Goal: Task Accomplishment & Management: Complete application form

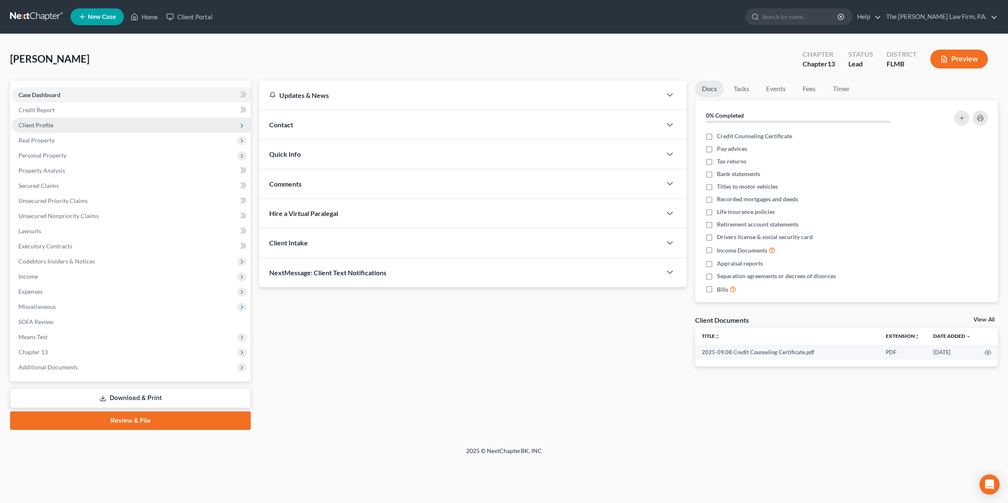
click at [43, 125] on span "Client Profile" at bounding box center [35, 124] width 35 height 7
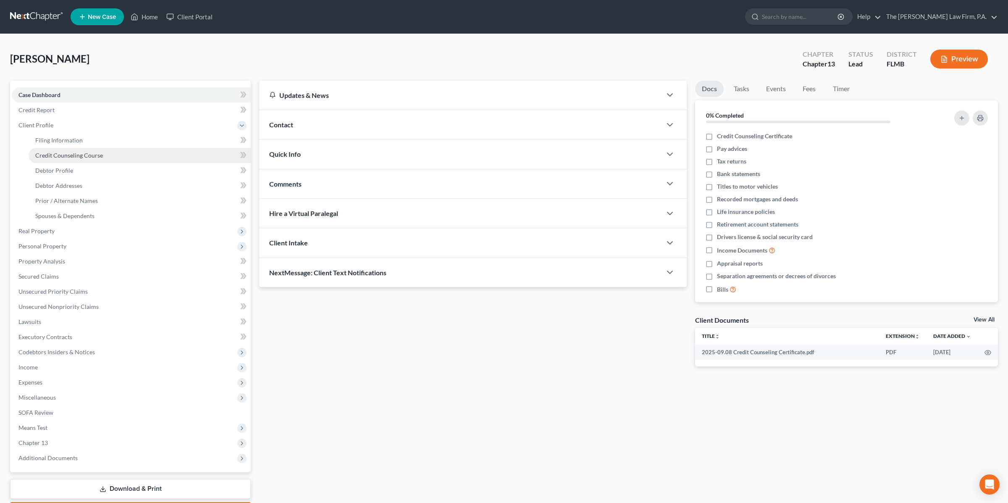
click at [45, 152] on span "Credit Counseling Course" at bounding box center [69, 155] width 68 height 7
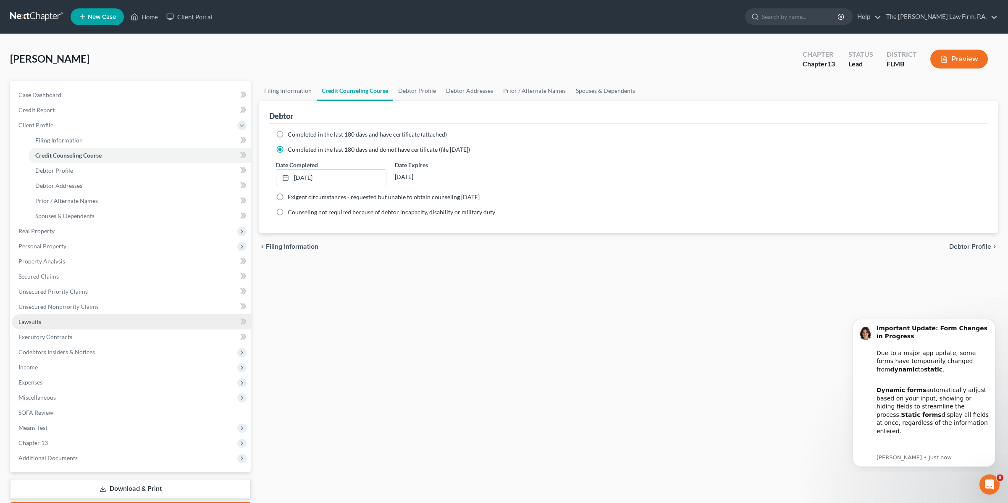
scroll to position [48, 0]
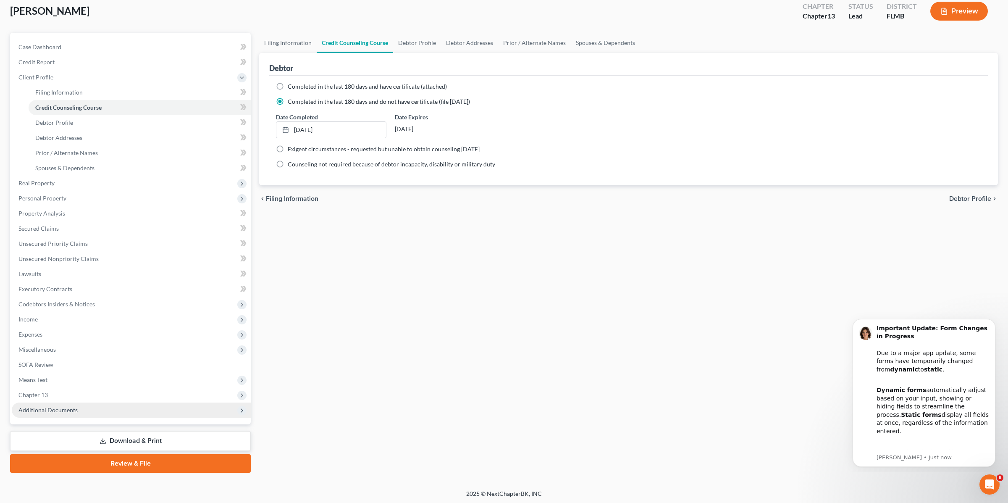
click at [70, 412] on span "Additional Documents" at bounding box center [47, 409] width 59 height 7
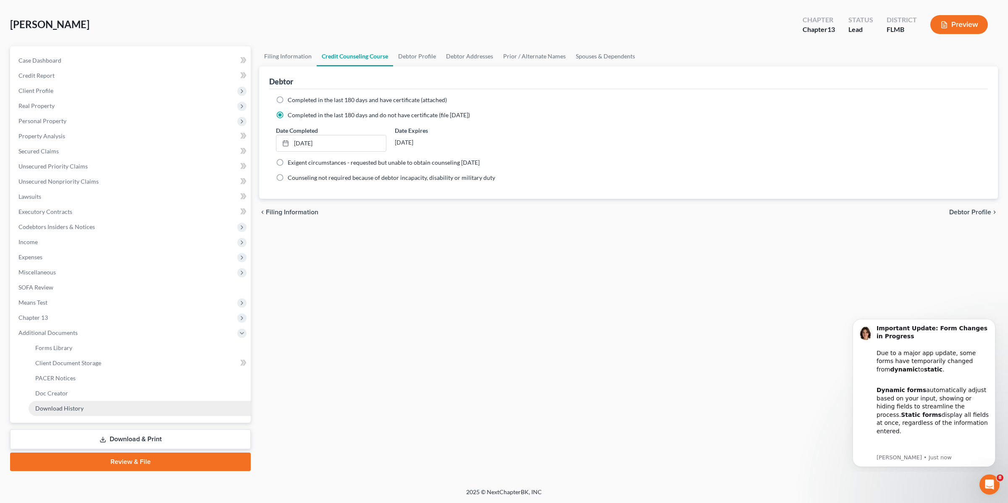
scroll to position [33, 0]
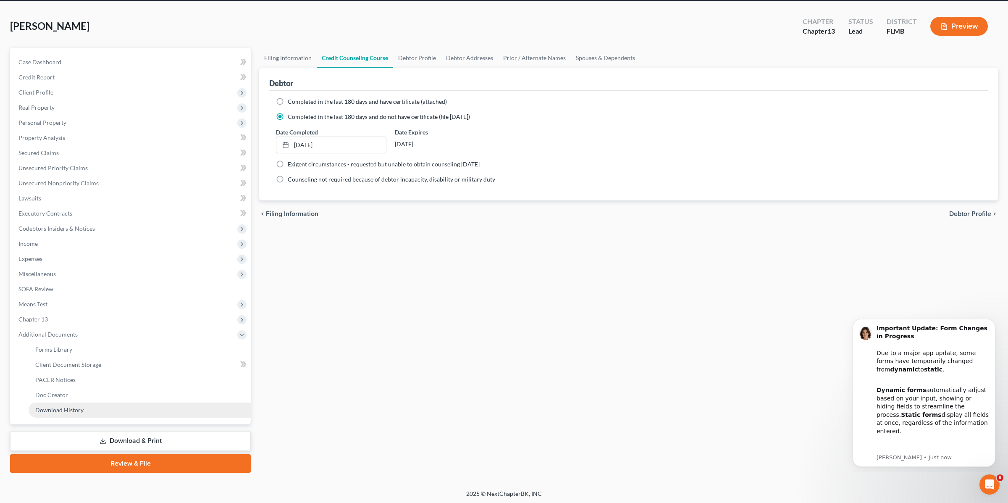
click at [85, 408] on link "Download History" at bounding box center [140, 409] width 222 height 15
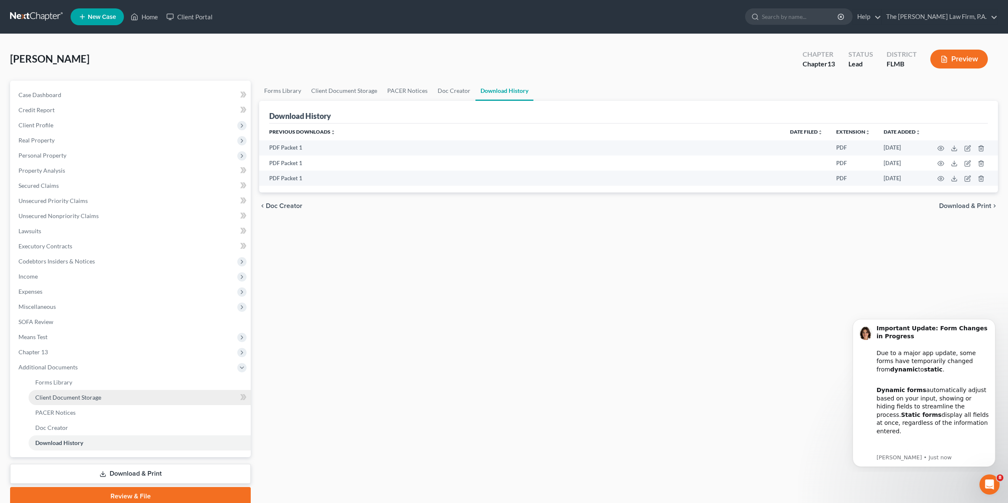
click at [79, 397] on span "Client Document Storage" at bounding box center [68, 397] width 66 height 7
select select "9"
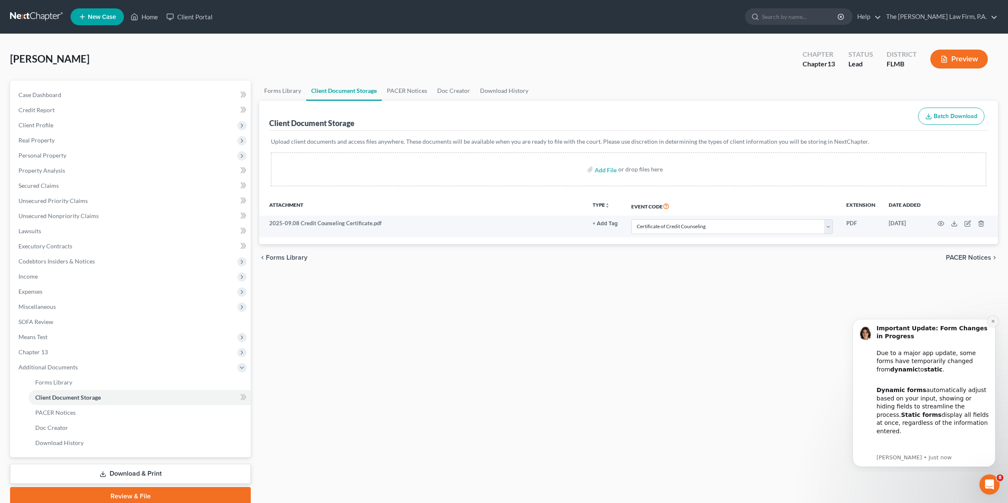
click at [993, 321] on icon "Dismiss notification" at bounding box center [992, 321] width 3 height 3
click at [993, 326] on icon "Dismiss notification" at bounding box center [993, 323] width 5 height 5
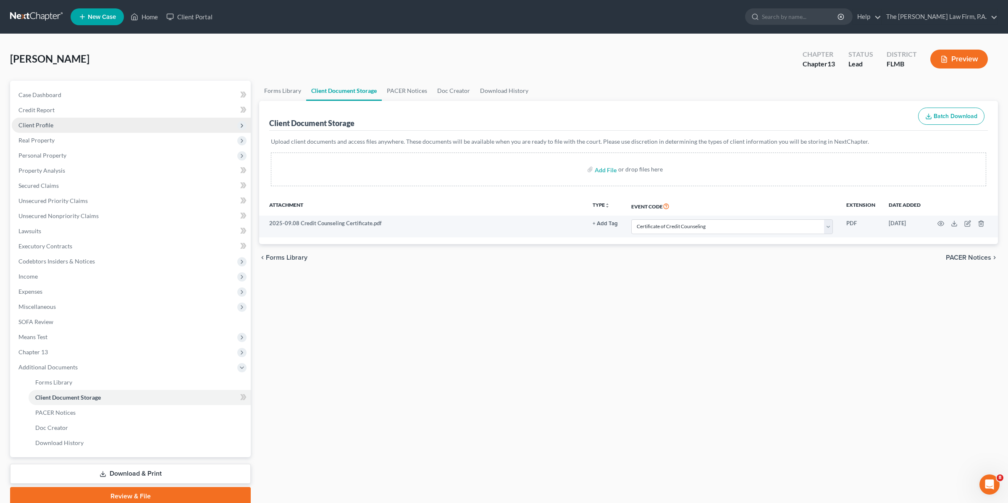
click at [48, 127] on span "Client Profile" at bounding box center [35, 124] width 35 height 7
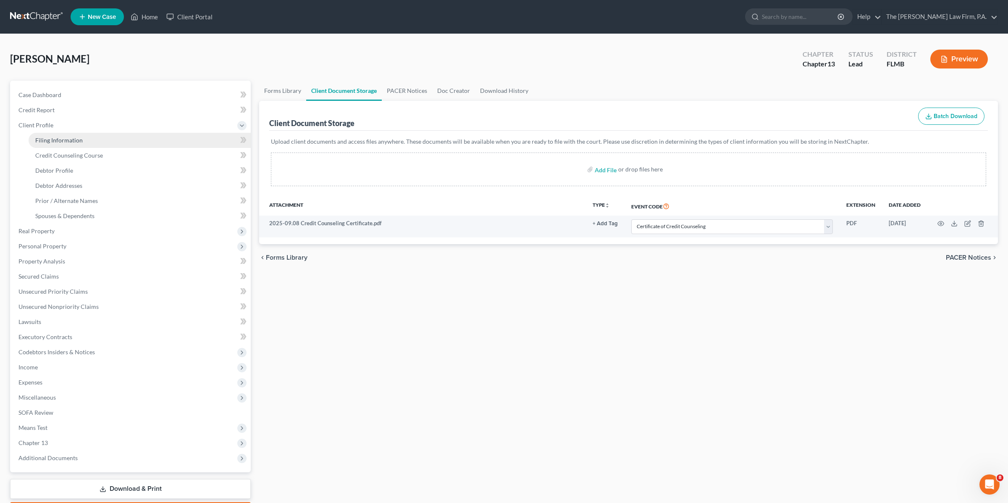
click at [67, 141] on span "Filing Information" at bounding box center [58, 140] width 47 height 7
select select "1"
select select "0"
select select "3"
select select "0"
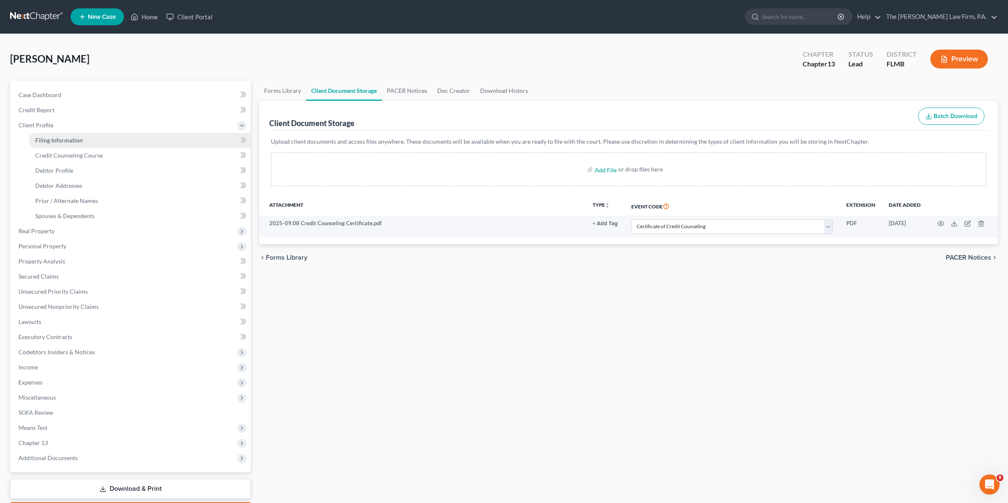
select select "9"
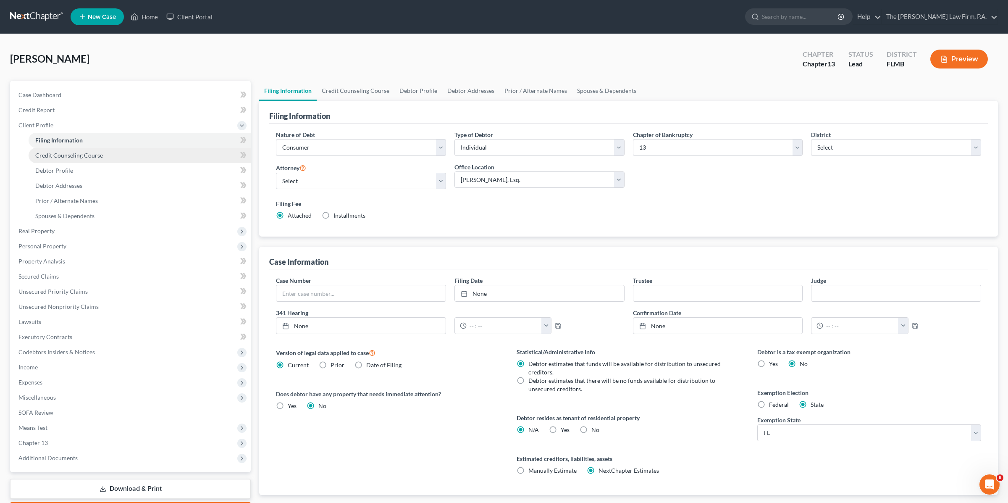
click at [66, 156] on span "Credit Counseling Course" at bounding box center [69, 155] width 68 height 7
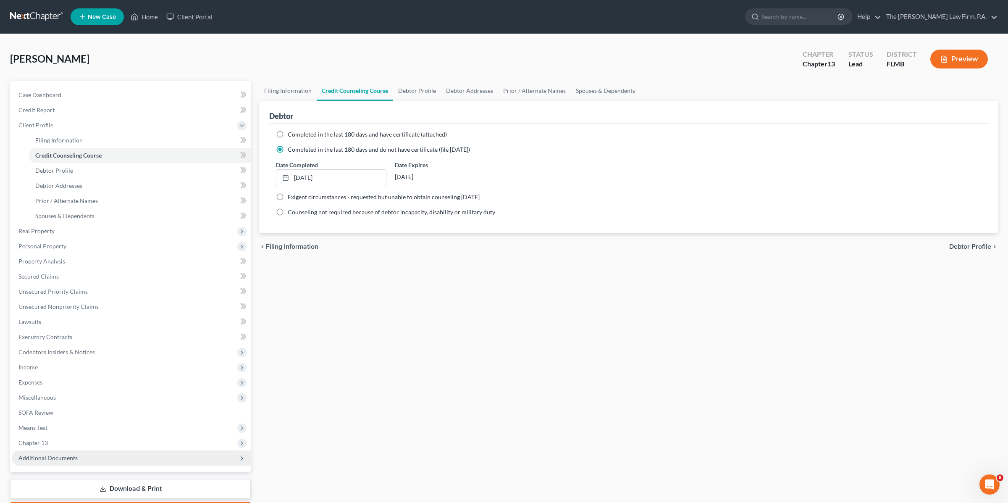
click at [61, 455] on span "Additional Documents" at bounding box center [47, 457] width 59 height 7
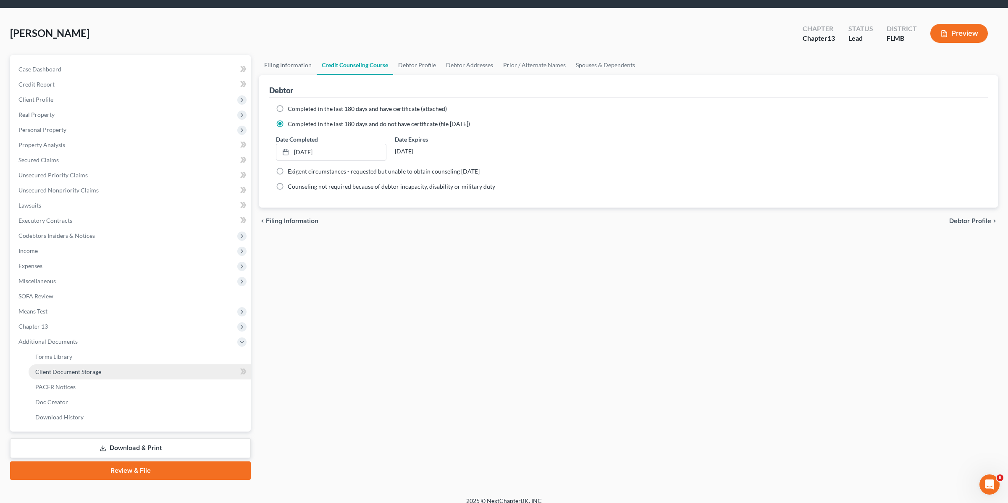
click at [110, 372] on link "Client Document Storage" at bounding box center [140, 371] width 222 height 15
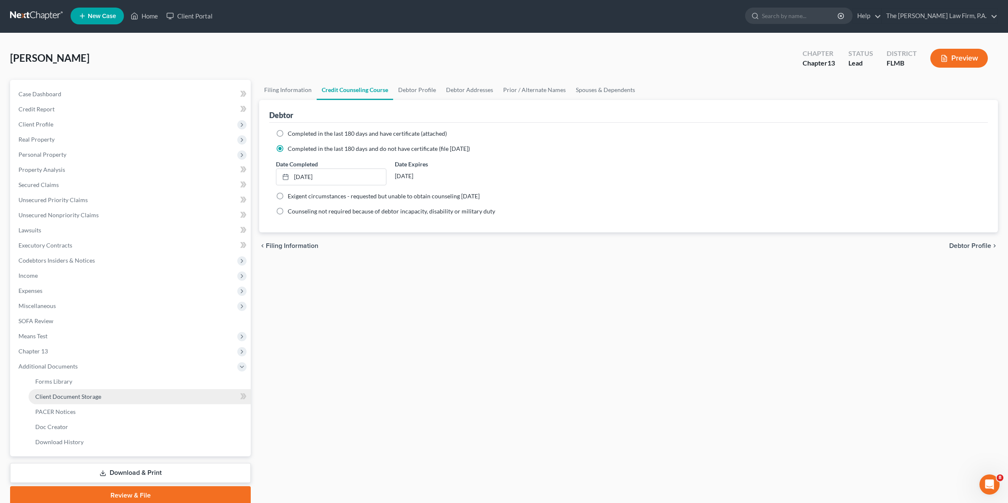
select select "9"
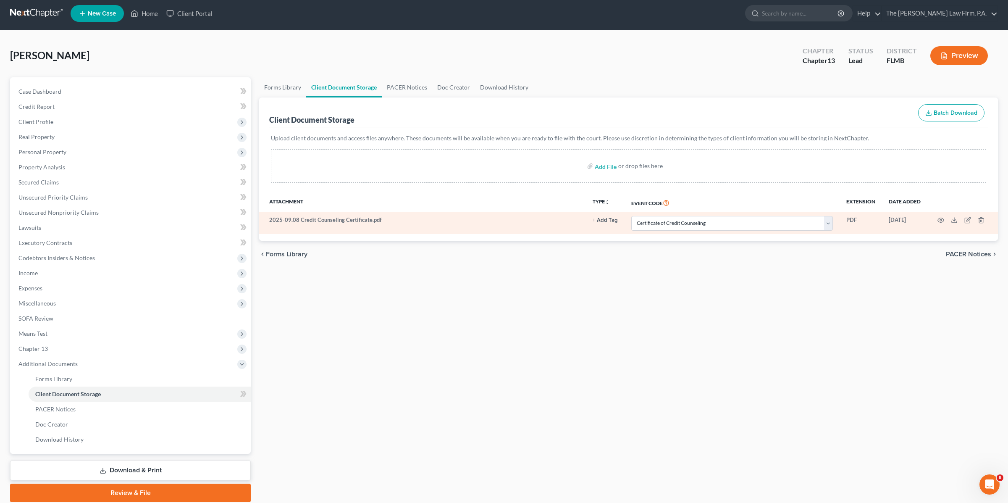
scroll to position [0, 0]
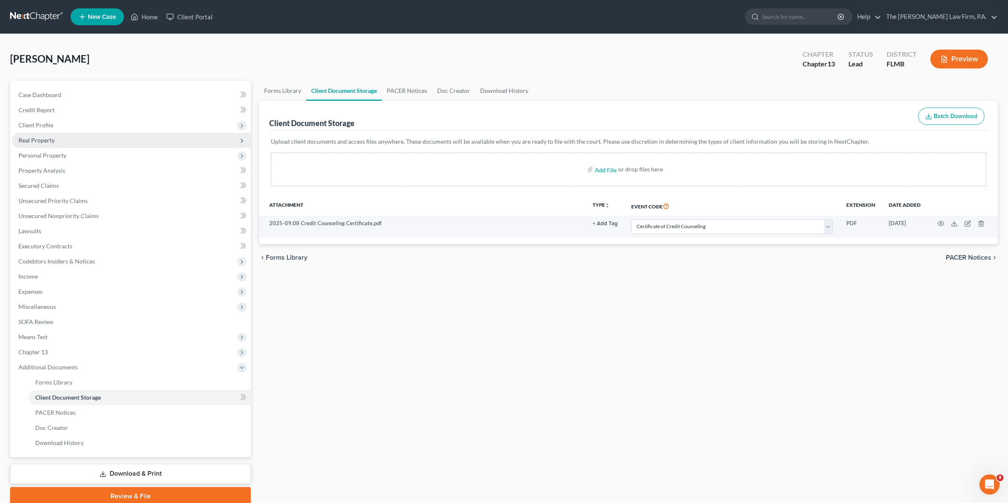
click at [46, 138] on span "Real Property" at bounding box center [36, 140] width 36 height 7
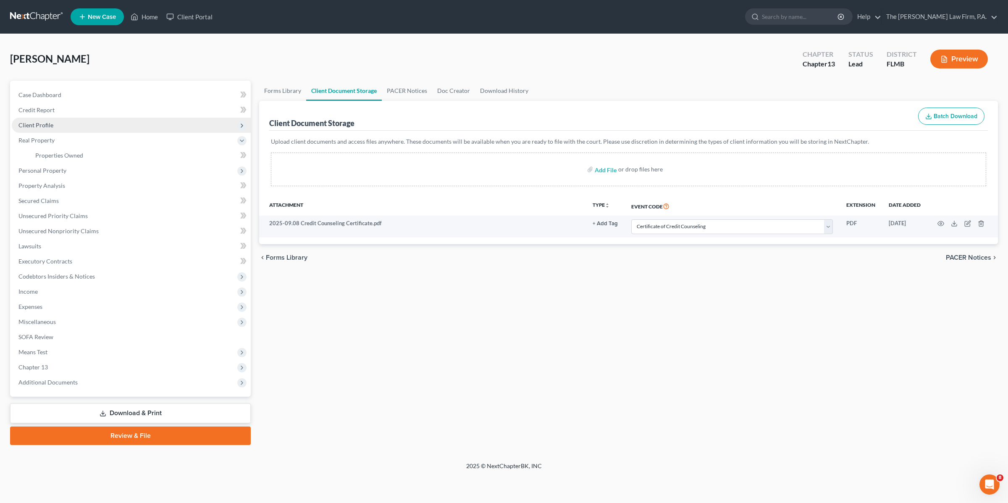
click at [47, 124] on span "Client Profile" at bounding box center [35, 124] width 35 height 7
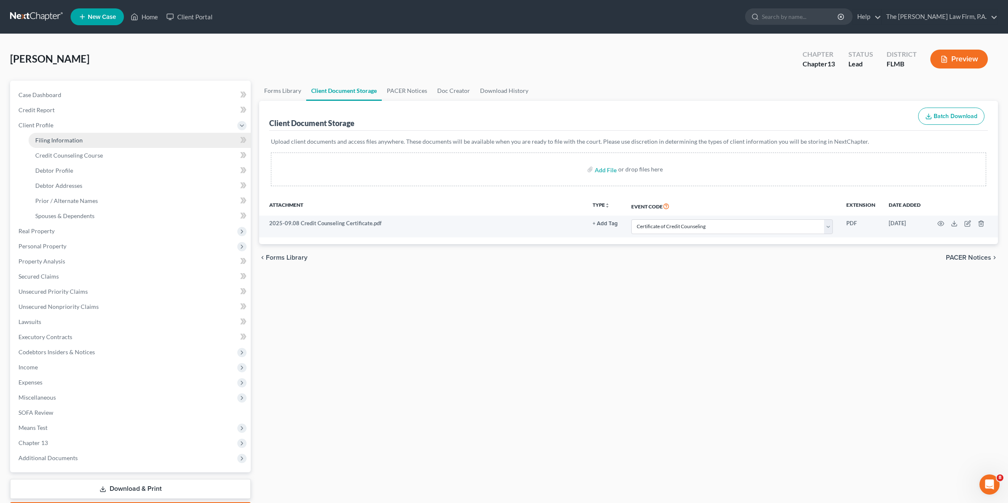
click at [55, 139] on span "Filing Information" at bounding box center [58, 140] width 47 height 7
select select "1"
select select "0"
select select "3"
select select "15"
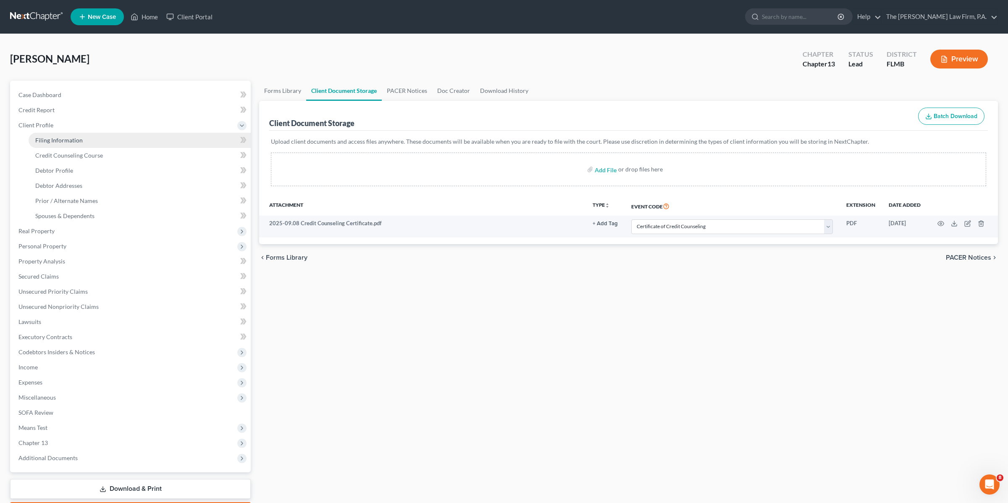
select select "0"
select select "9"
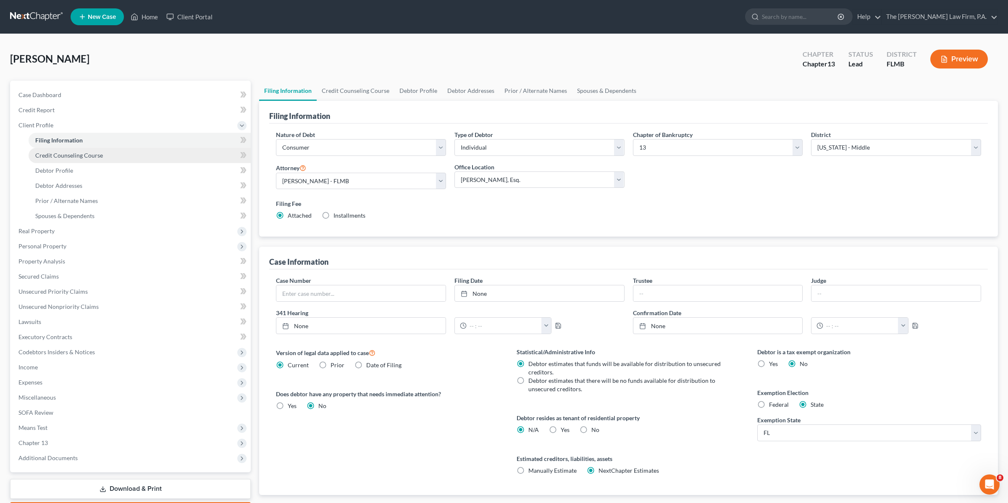
click at [194, 157] on link "Credit Counseling Course" at bounding box center [140, 155] width 222 height 15
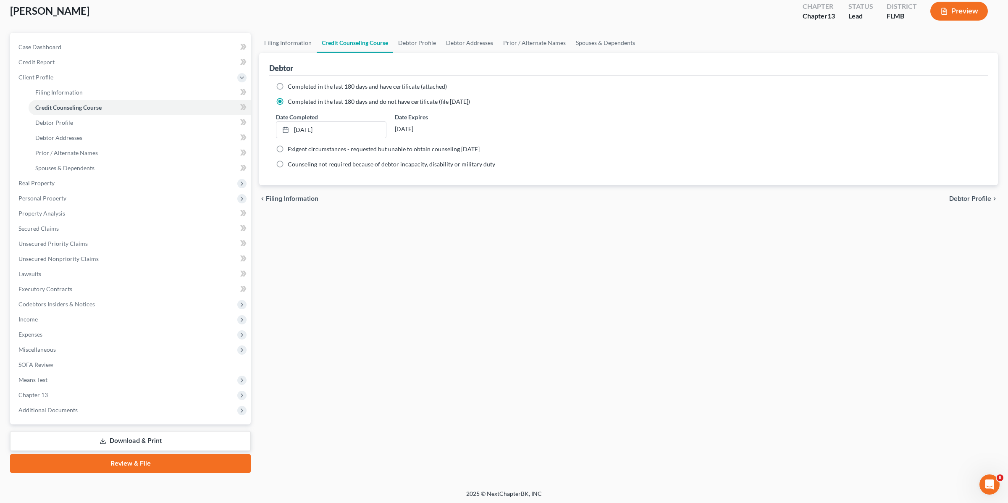
scroll to position [47, 0]
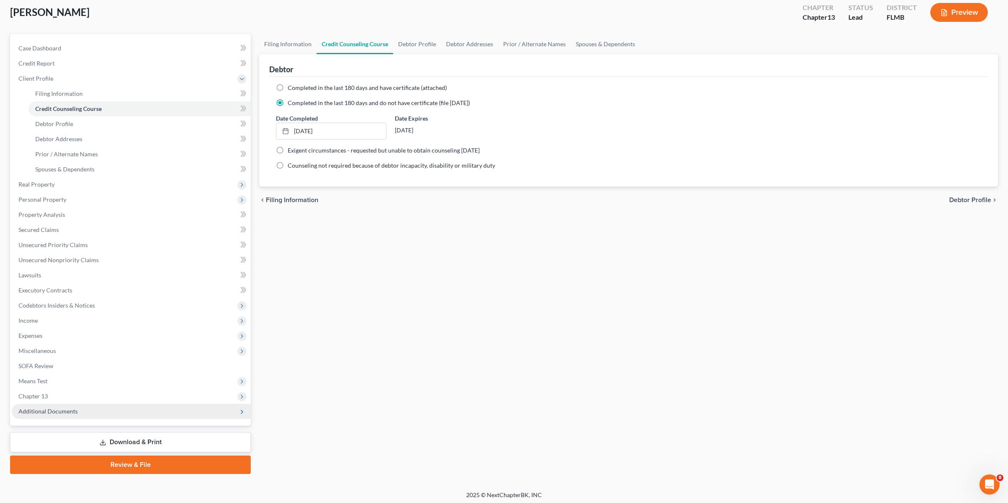
click at [69, 412] on span "Additional Documents" at bounding box center [47, 410] width 59 height 7
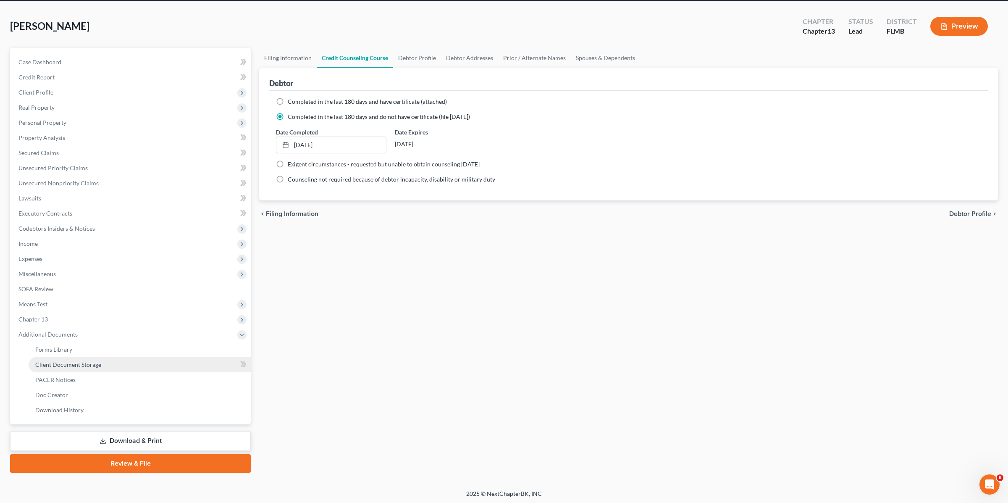
click at [94, 361] on span "Client Document Storage" at bounding box center [68, 364] width 66 height 7
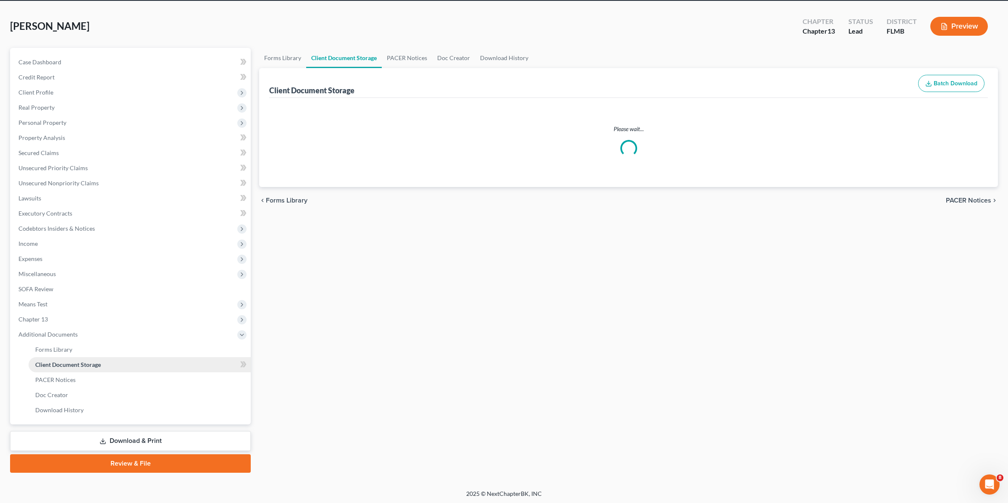
scroll to position [2, 0]
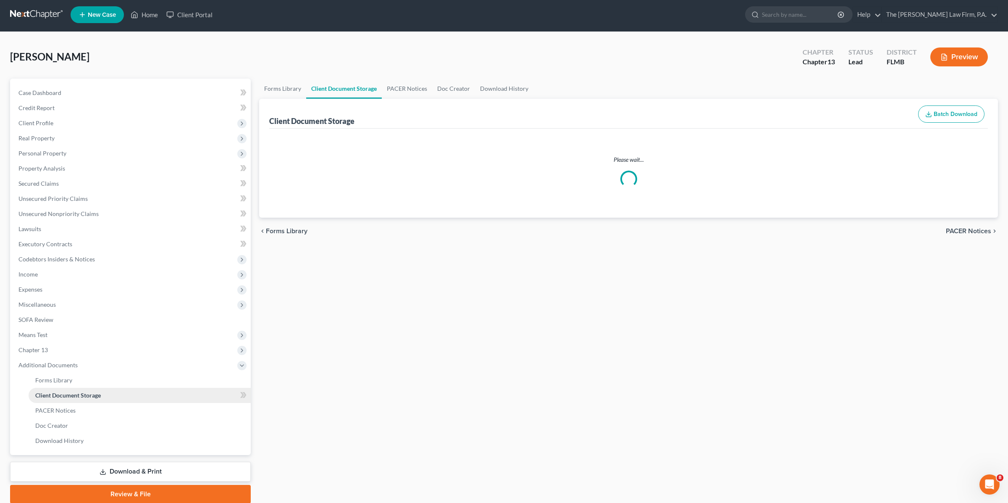
select select "9"
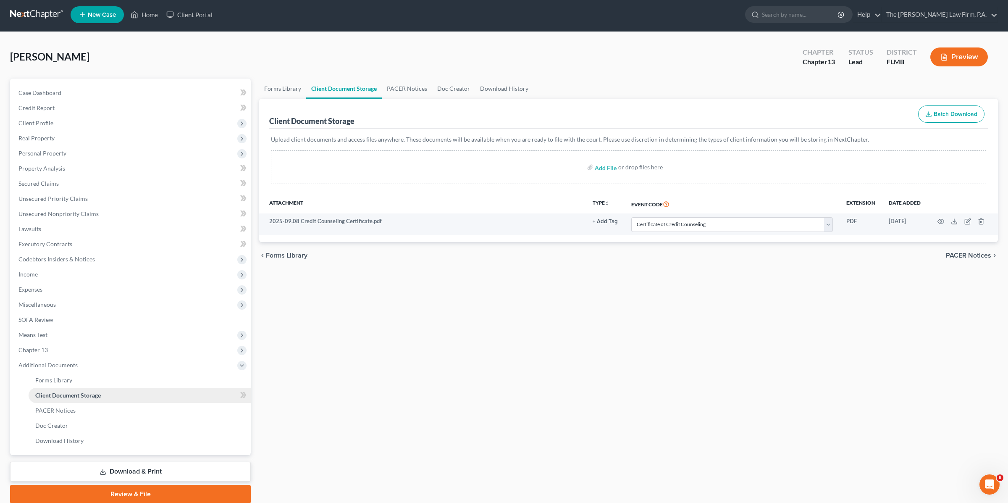
scroll to position [0, 0]
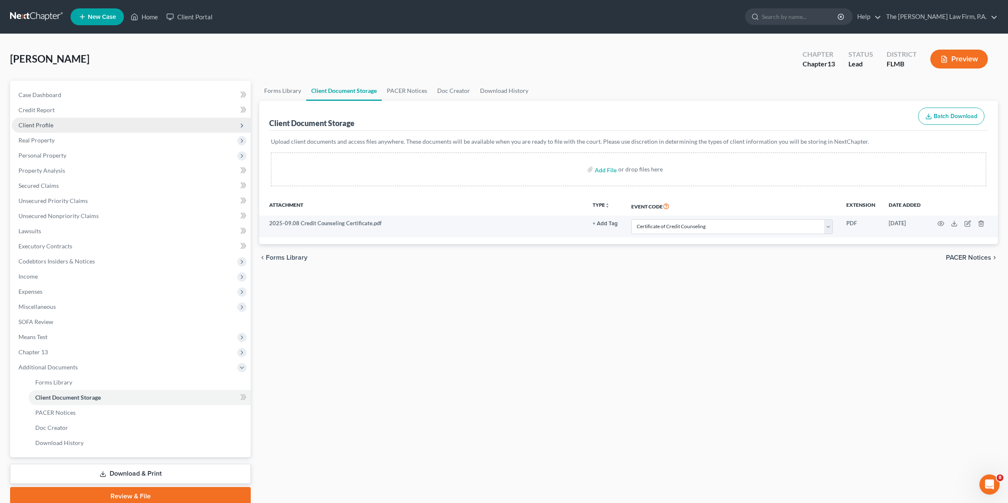
click at [72, 126] on span "Client Profile" at bounding box center [131, 125] width 239 height 15
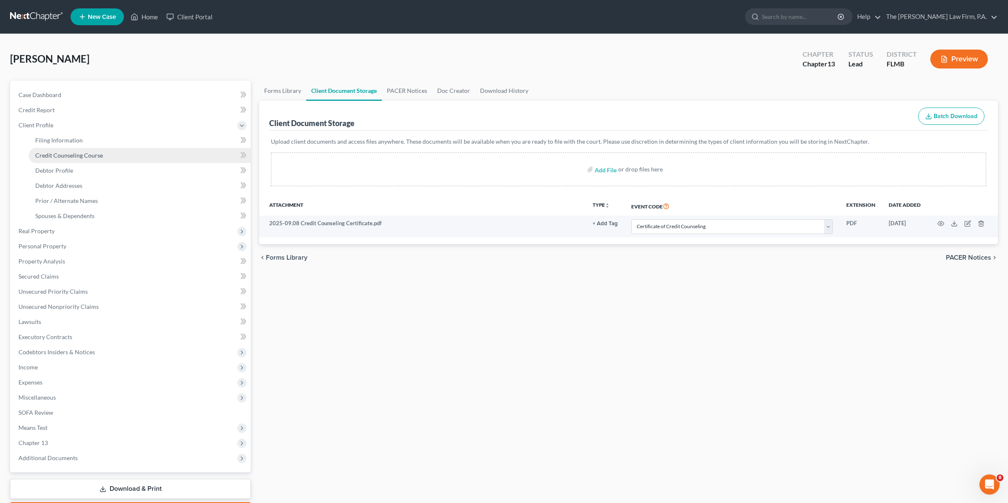
click at [74, 153] on span "Credit Counseling Course" at bounding box center [69, 155] width 68 height 7
